Goal: Information Seeking & Learning: Learn about a topic

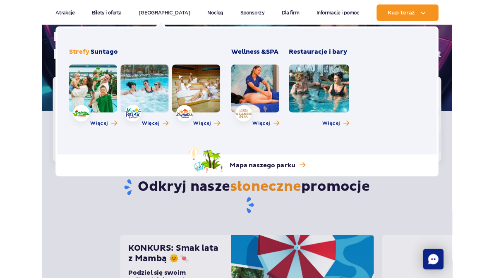
scroll to position [126, 0]
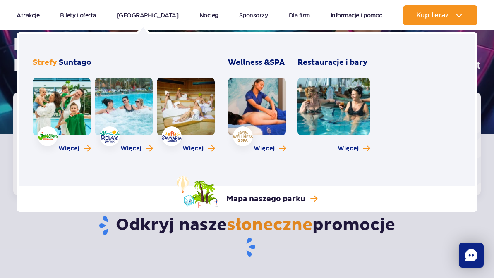
click at [58, 94] on link at bounding box center [62, 107] width 58 height 58
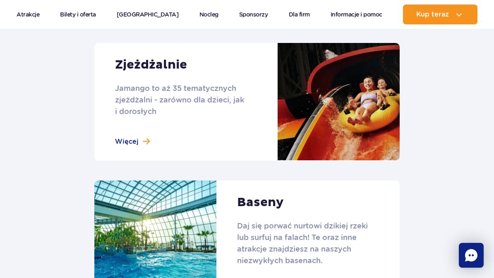
scroll to position [797, 0]
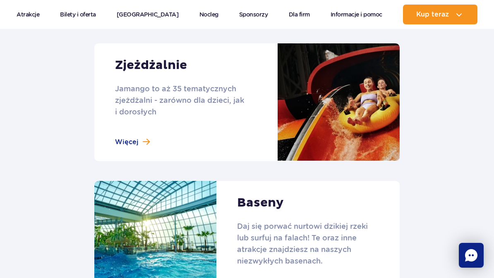
click at [139, 129] on link at bounding box center [246, 102] width 305 height 118
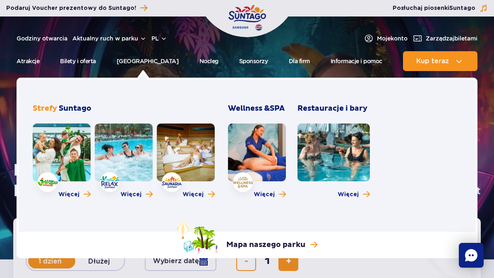
click at [214, 241] on img at bounding box center [197, 238] width 41 height 32
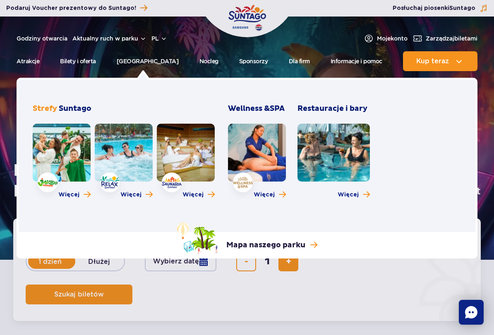
click at [46, 151] on link at bounding box center [62, 153] width 58 height 58
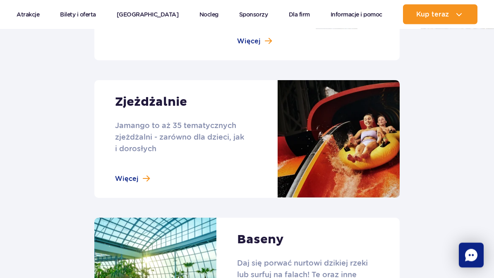
scroll to position [756, 0]
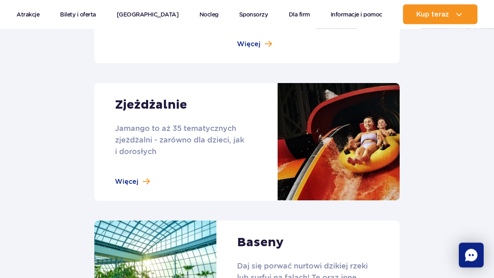
click at [137, 98] on link at bounding box center [246, 143] width 305 height 118
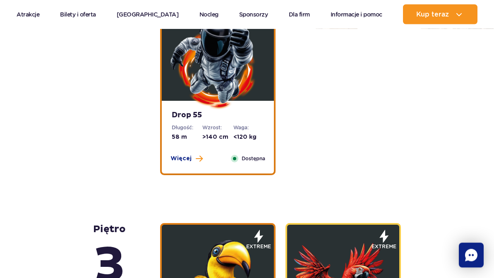
scroll to position [1242, 0]
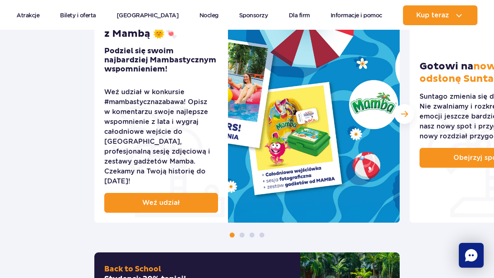
scroll to position [399, 0]
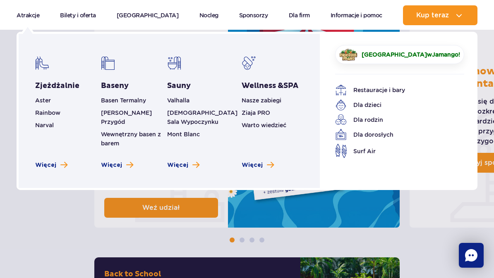
click at [49, 65] on img at bounding box center [42, 63] width 14 height 14
click at [43, 65] on img at bounding box center [42, 63] width 14 height 14
click at [44, 167] on span "Więcej" at bounding box center [45, 165] width 21 height 8
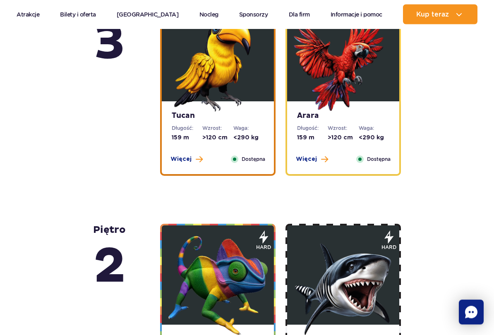
scroll to position [1468, 0]
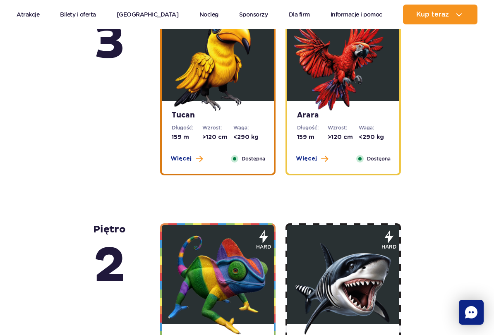
click at [322, 161] on span at bounding box center [324, 158] width 7 height 7
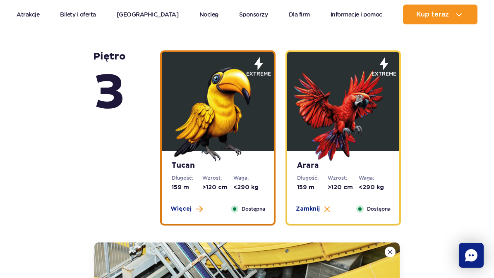
scroll to position [1413, 0]
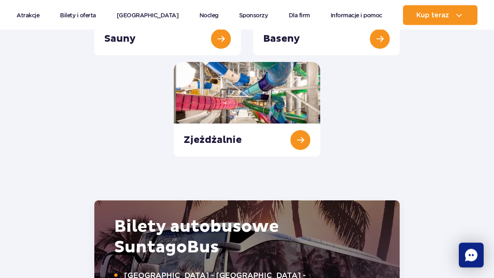
scroll to position [1179, 0]
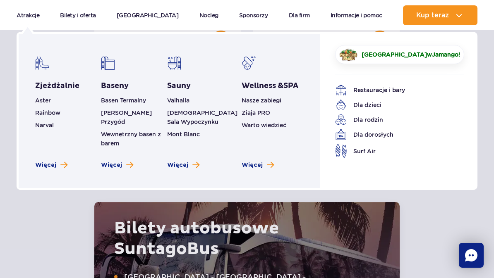
click at [49, 67] on img at bounding box center [42, 63] width 14 height 14
click at [51, 169] on span "Więcej" at bounding box center [45, 165] width 21 height 8
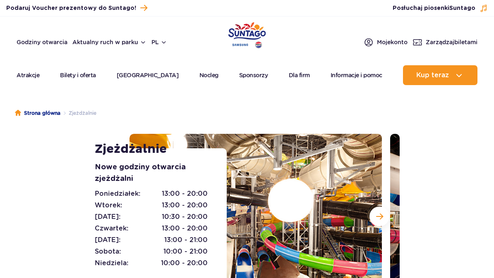
scroll to position [-7, 0]
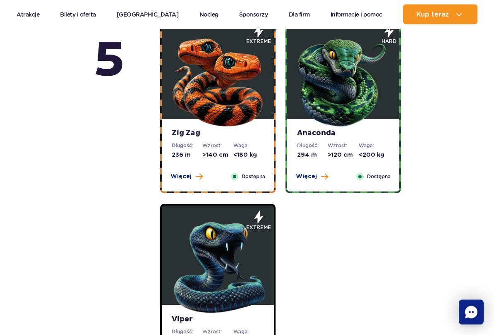
click at [326, 176] on span at bounding box center [324, 176] width 7 height 7
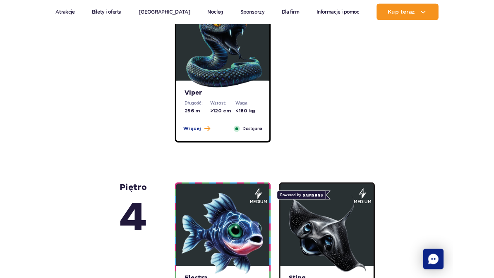
scroll to position [1099, 0]
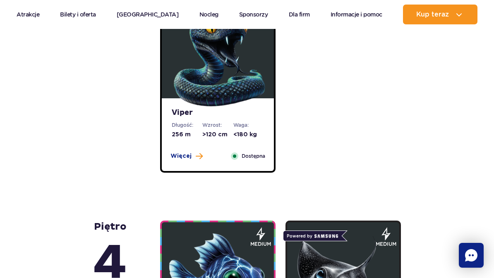
click at [197, 158] on span at bounding box center [199, 156] width 7 height 7
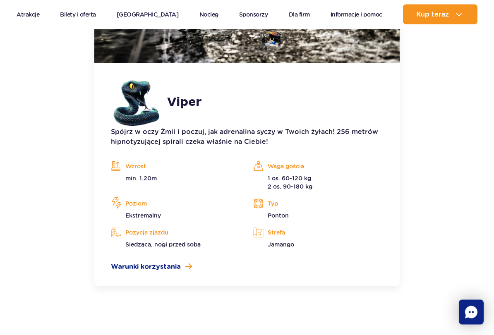
scroll to position [983, 0]
click at [190, 271] on span at bounding box center [188, 267] width 7 height 8
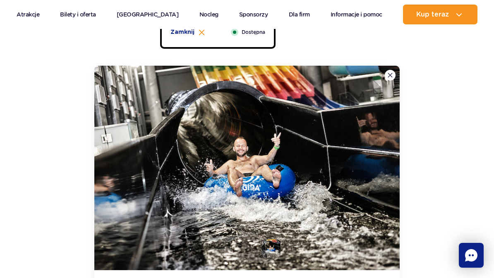
scroll to position [773, 0]
